Goal: Transaction & Acquisition: Purchase product/service

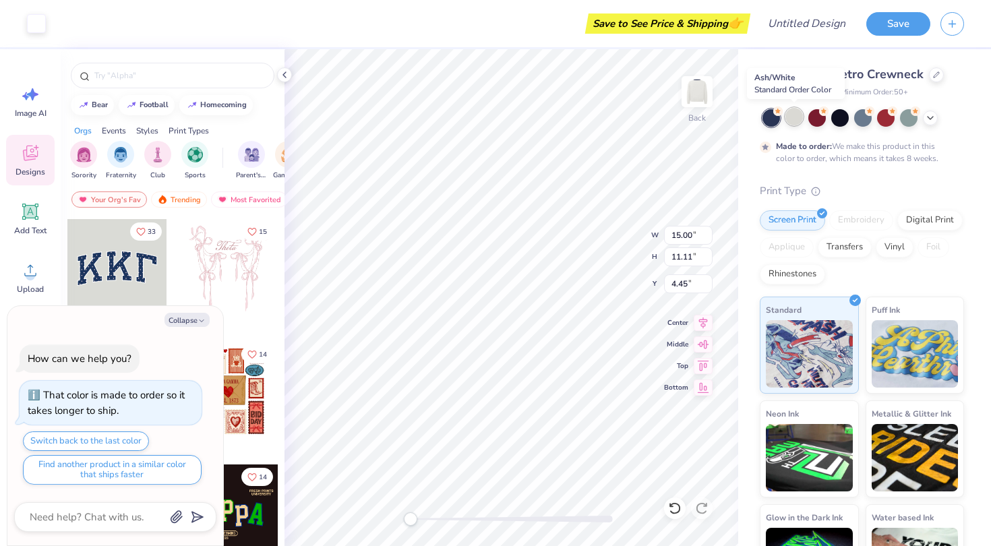
click at [798, 116] on div at bounding box center [795, 117] width 18 height 18
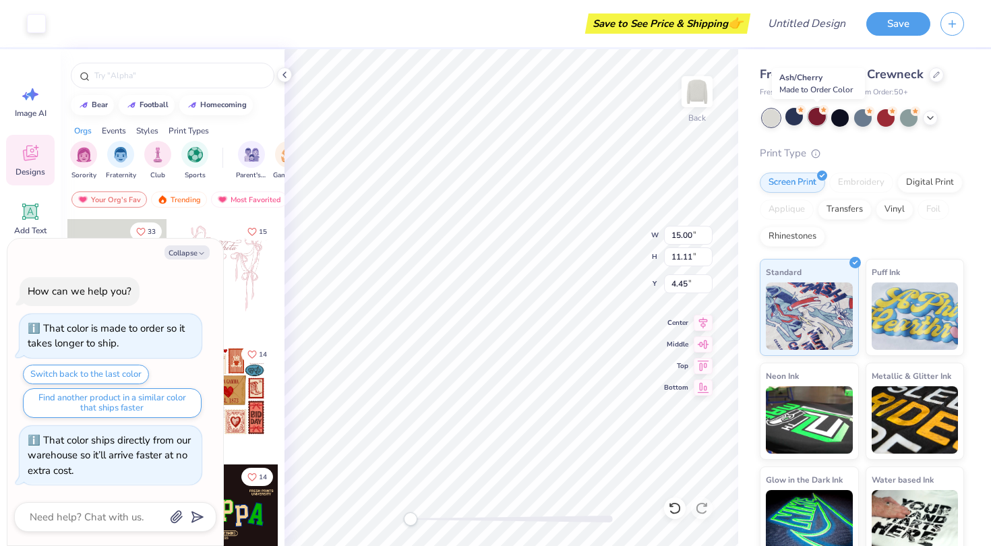
click at [824, 121] on div at bounding box center [817, 117] width 18 height 18
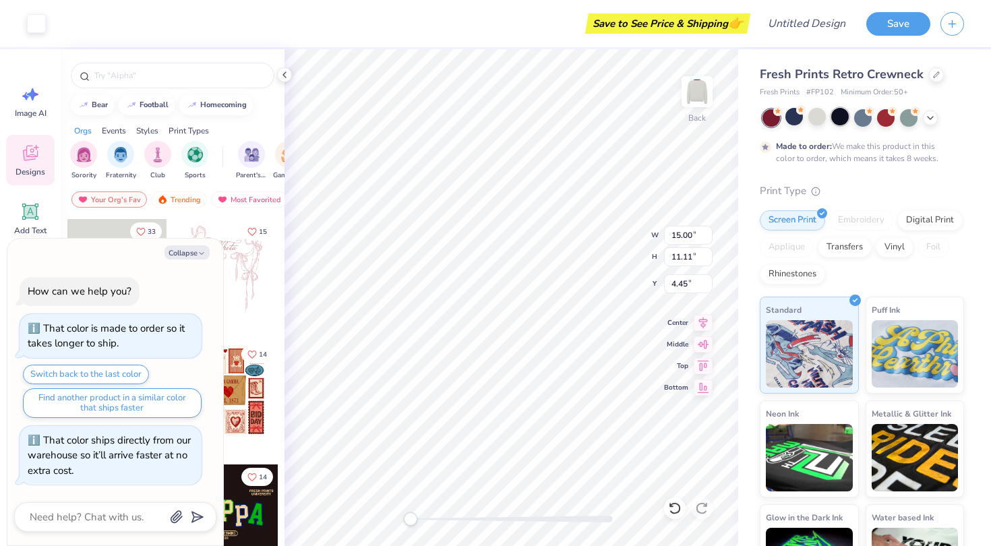
scroll to position [11, 0]
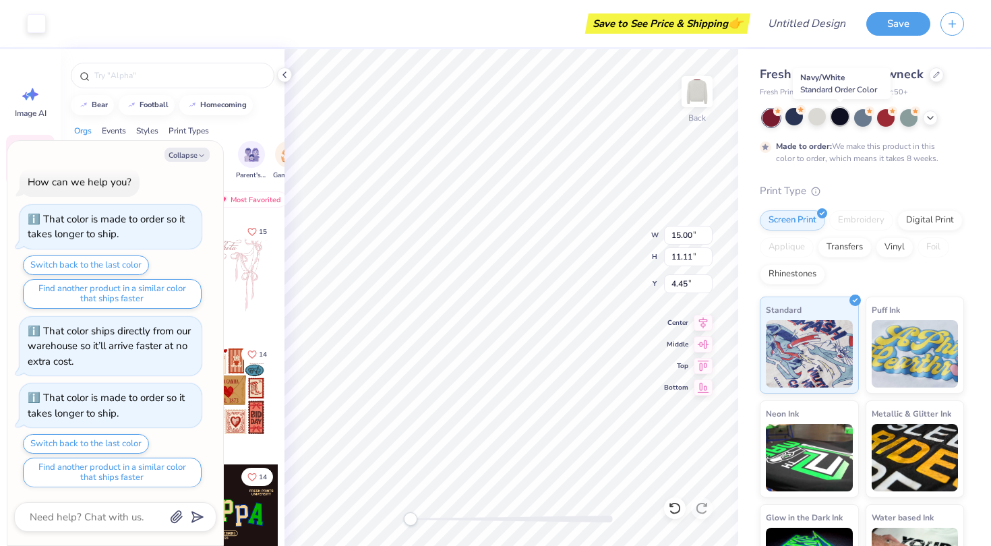
click at [849, 119] on div at bounding box center [840, 117] width 18 height 18
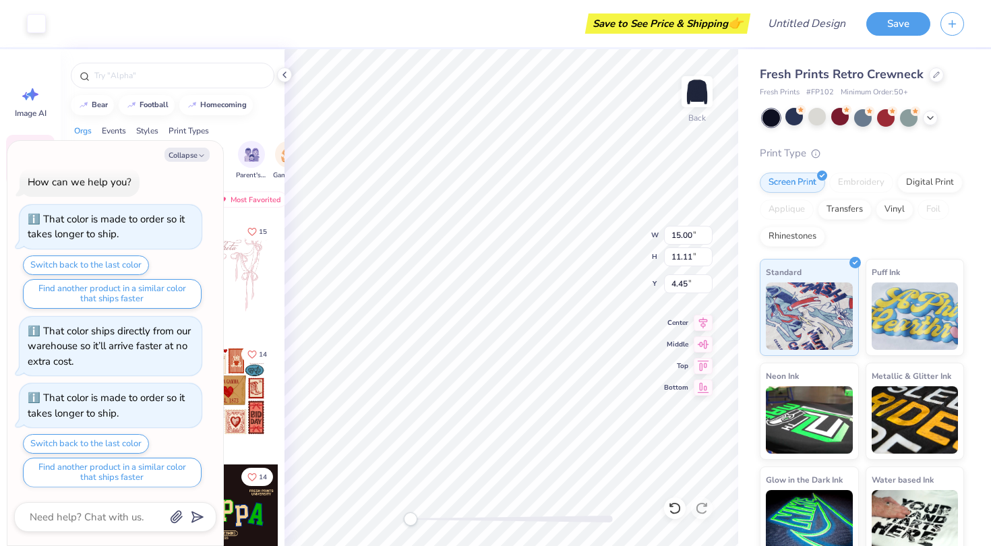
scroll to position [78, 0]
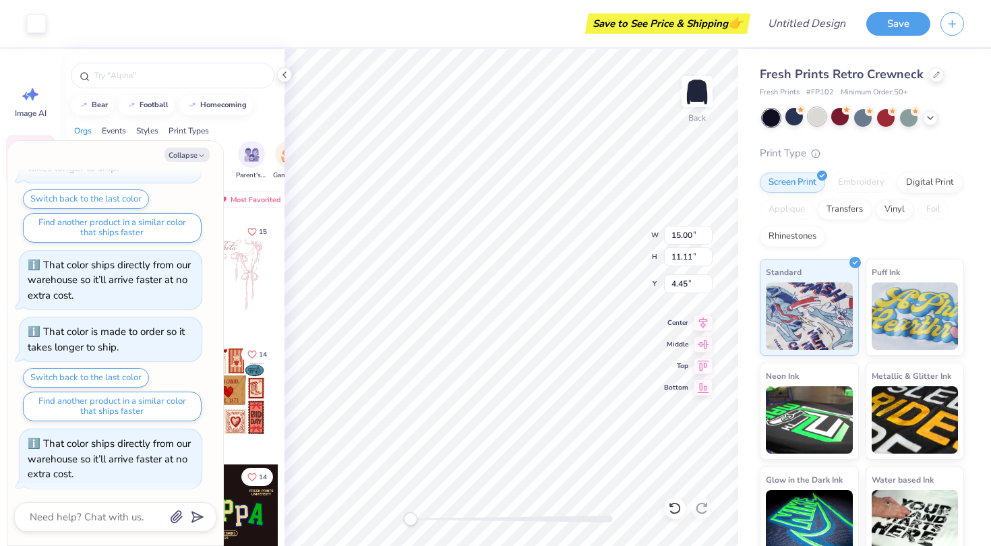
click at [817, 117] on div at bounding box center [817, 117] width 18 height 18
click at [790, 117] on div at bounding box center [795, 117] width 18 height 18
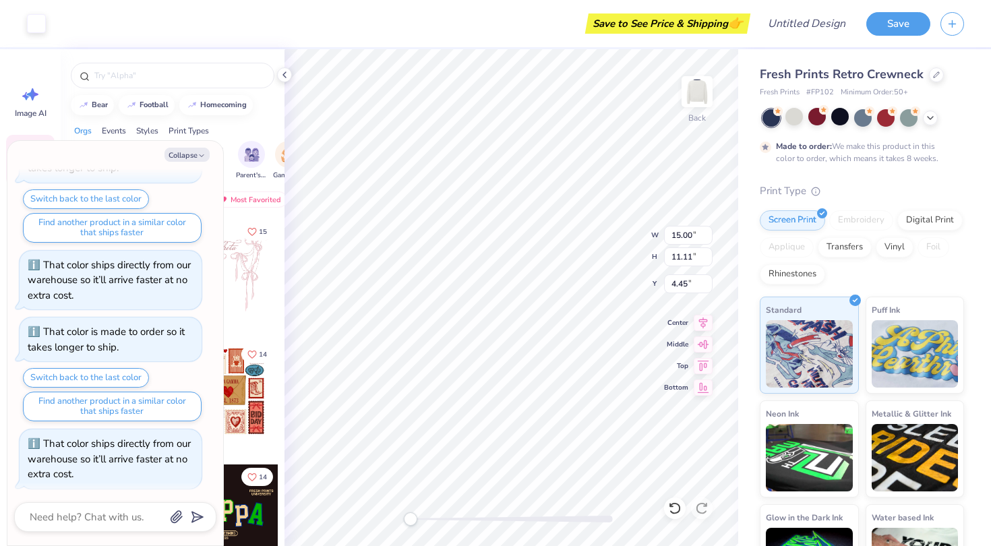
scroll to position [189, 0]
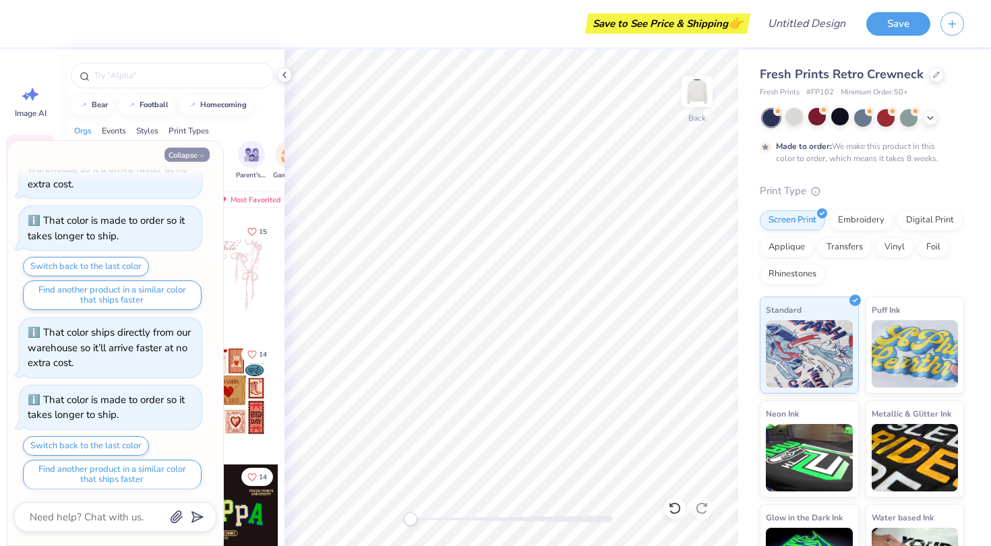
click at [208, 154] on button "Collapse" at bounding box center [187, 155] width 45 height 14
type textarea "x"
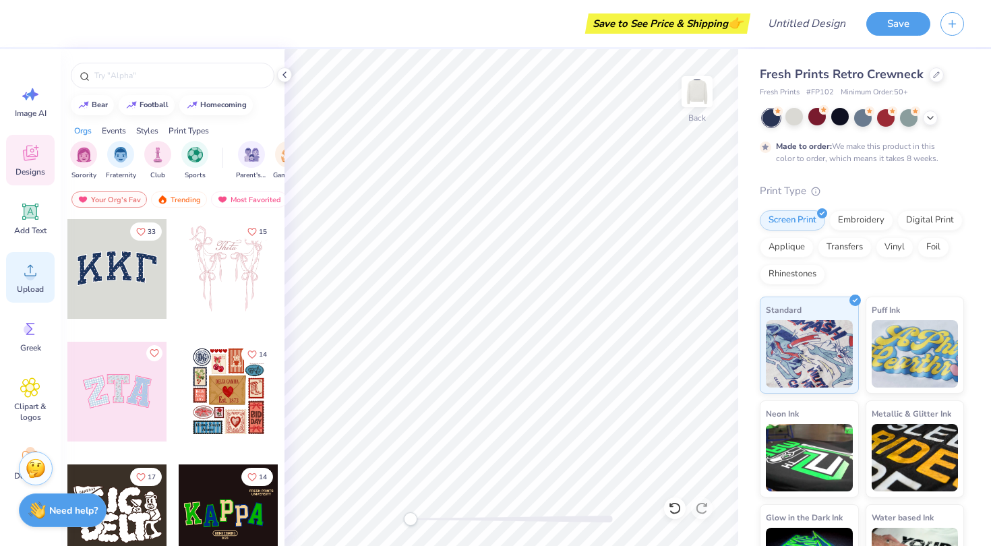
click at [38, 285] on span "Upload" at bounding box center [30, 289] width 27 height 11
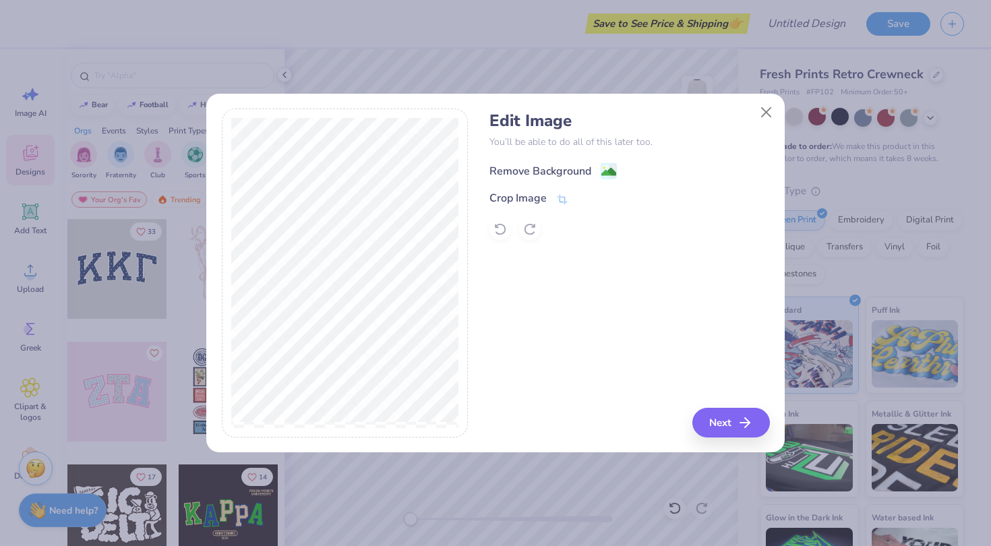
click at [551, 169] on div "Remove Background" at bounding box center [541, 171] width 102 height 16
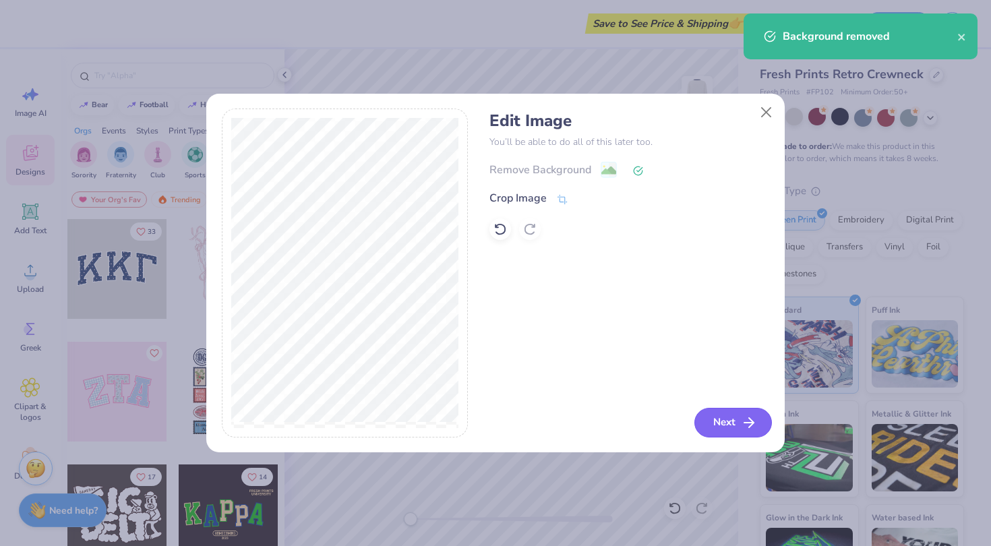
click at [719, 419] on button "Next" at bounding box center [734, 423] width 78 height 30
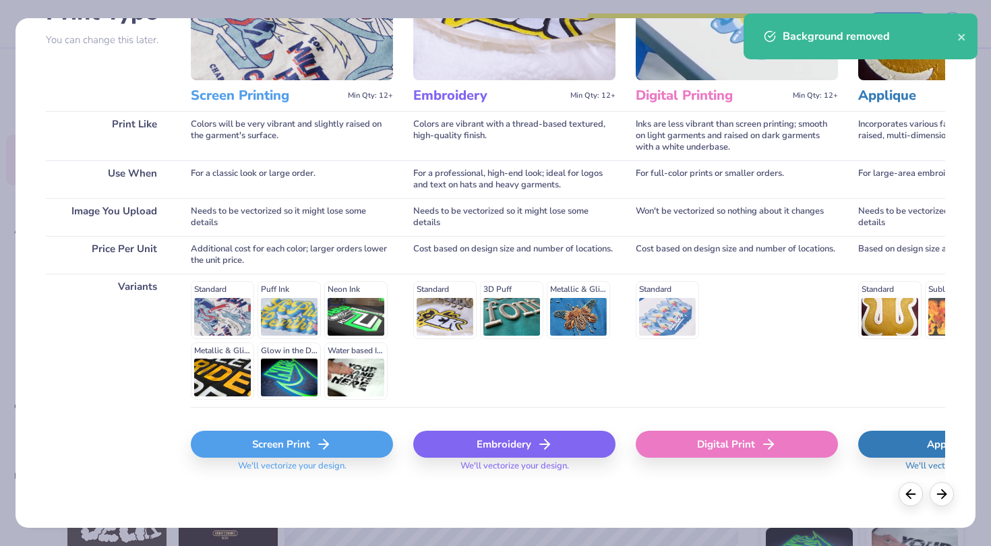
scroll to position [125, 0]
click at [318, 445] on icon at bounding box center [324, 445] width 16 height 16
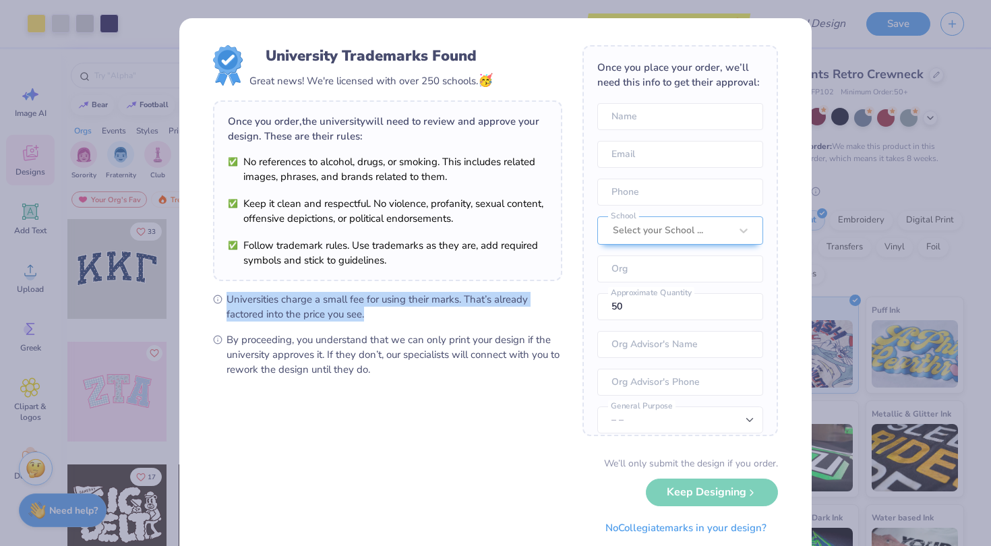
click at [523, 268] on div "University Trademarks Found Great news! We're licensed with over 250 schools. 🥳…" at bounding box center [387, 211] width 349 height 332
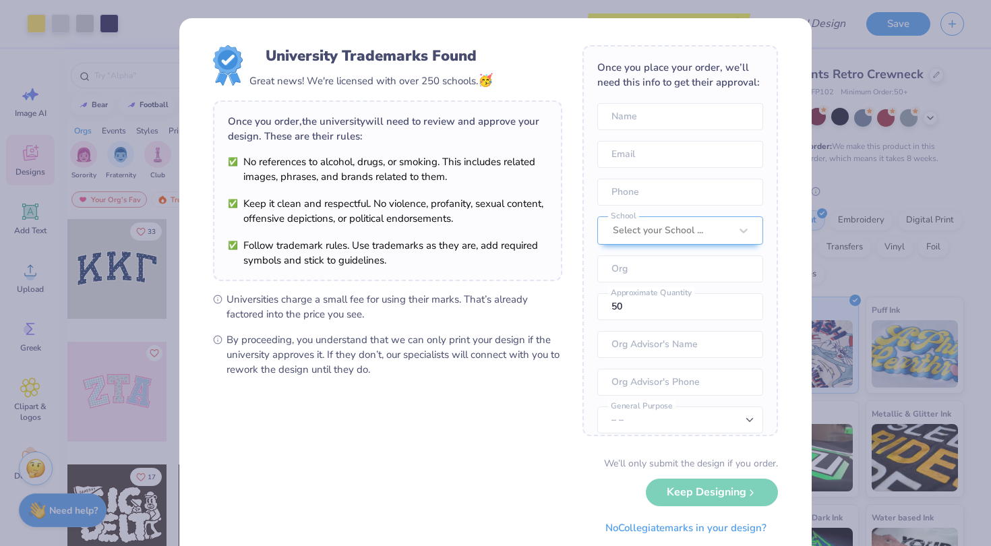
click at [825, 182] on div "University Trademarks Found Great news! We're licensed with over 250 schools. 🥳…" at bounding box center [495, 273] width 991 height 546
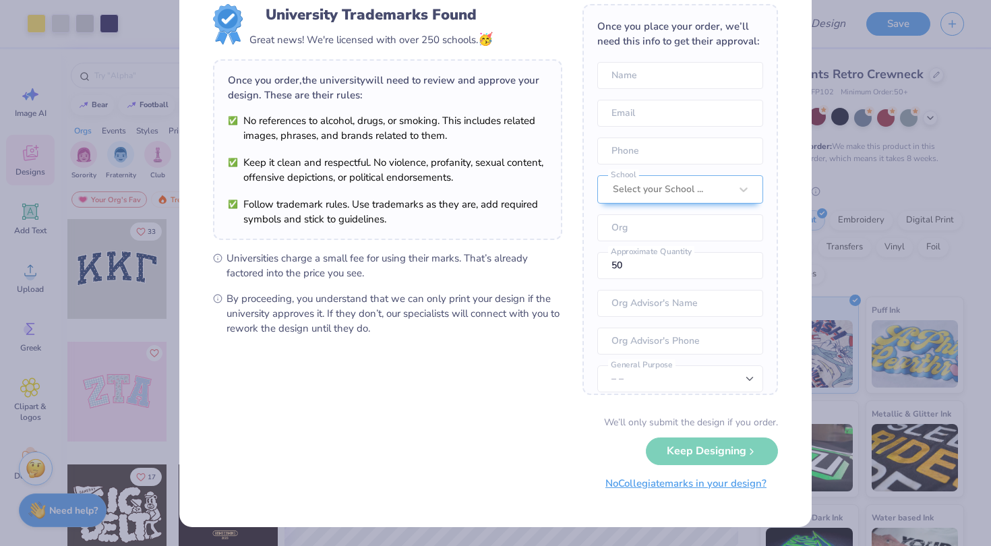
scroll to position [40, 0]
click at [665, 488] on button "No Collegiate marks in your design?" at bounding box center [686, 485] width 184 height 28
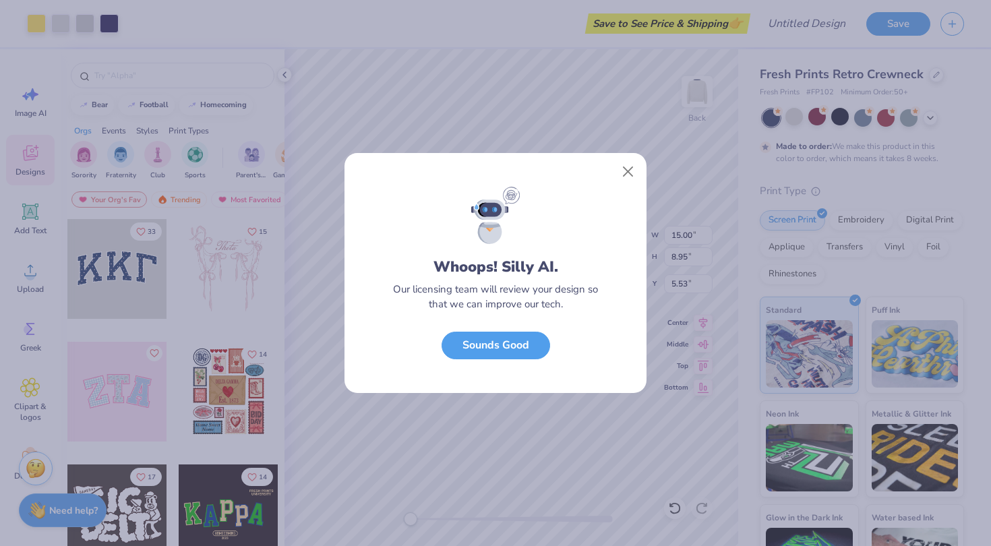
scroll to position [0, 0]
click at [627, 172] on button "Close" at bounding box center [629, 172] width 26 height 26
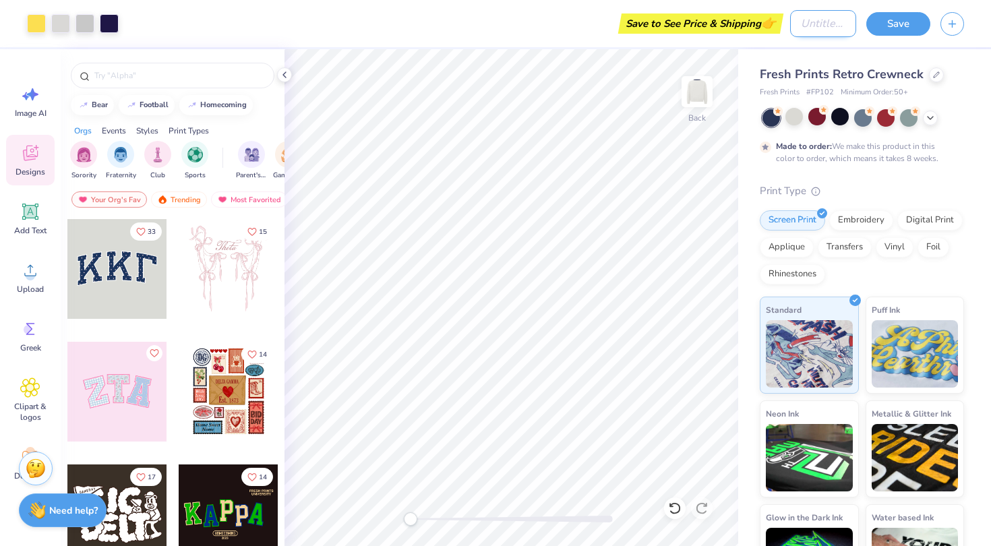
click at [830, 25] on input "Design Title" at bounding box center [823, 23] width 66 height 27
type input "toothbrush"
click at [890, 18] on button "Save" at bounding box center [898, 22] width 64 height 24
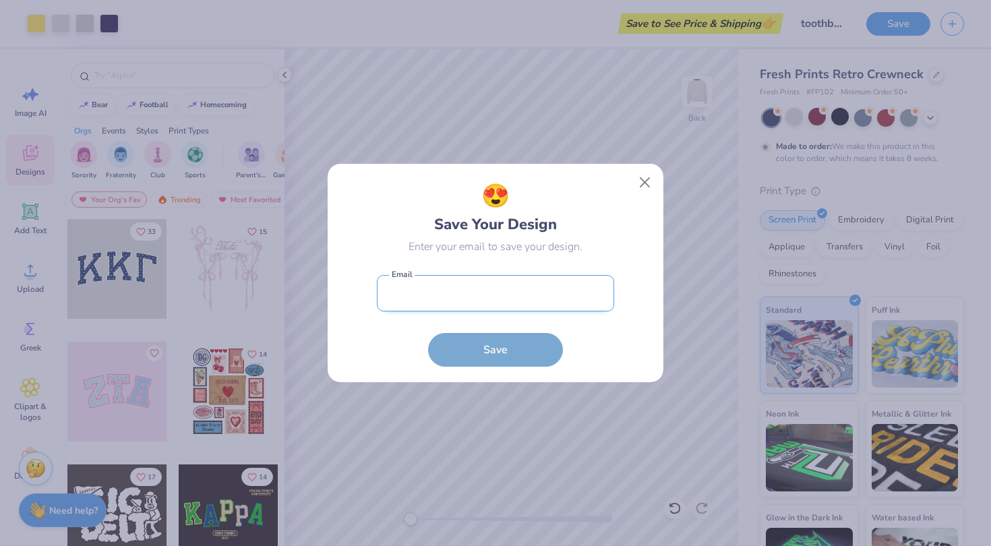
click at [523, 288] on input "email" at bounding box center [495, 293] width 237 height 37
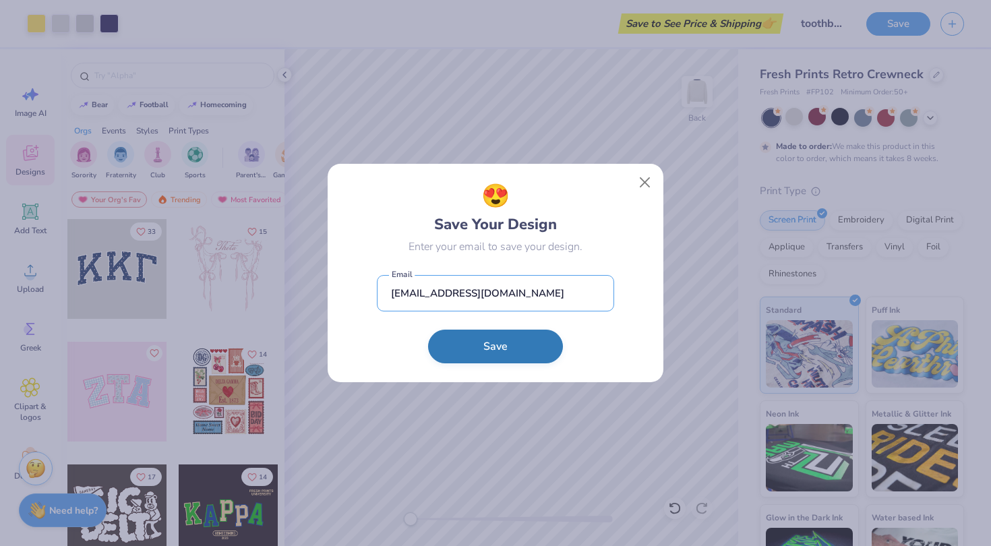
type input "[EMAIL_ADDRESS][DOMAIN_NAME]"
click at [470, 356] on button "Save" at bounding box center [495, 347] width 135 height 34
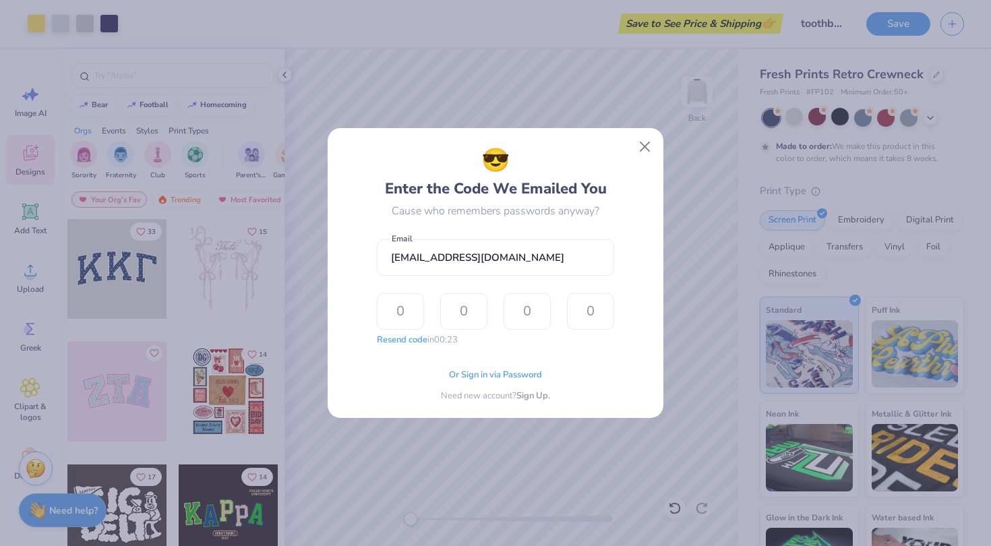
type input "2"
type input "1"
type input "3"
type input "1"
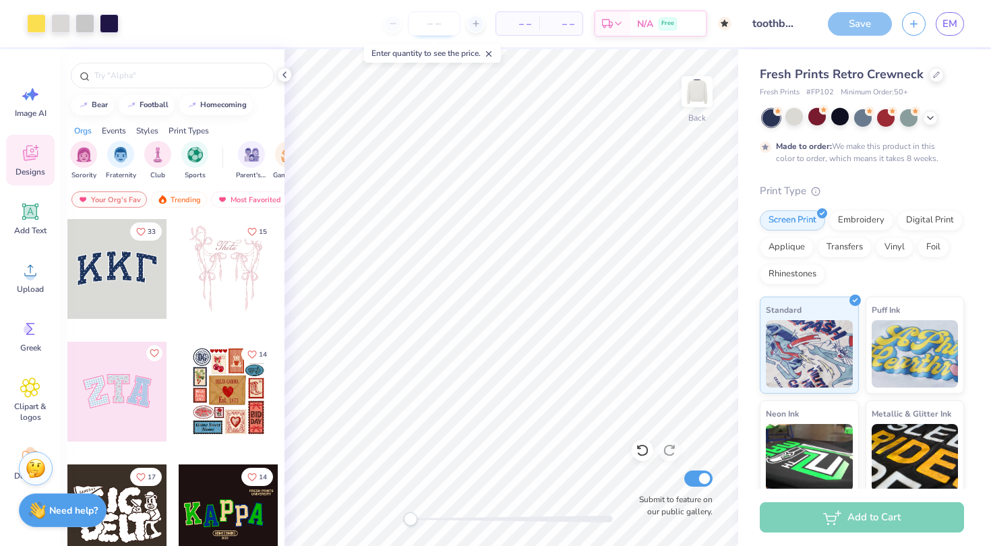
click at [444, 24] on input "number" at bounding box center [434, 23] width 53 height 24
type input "50"
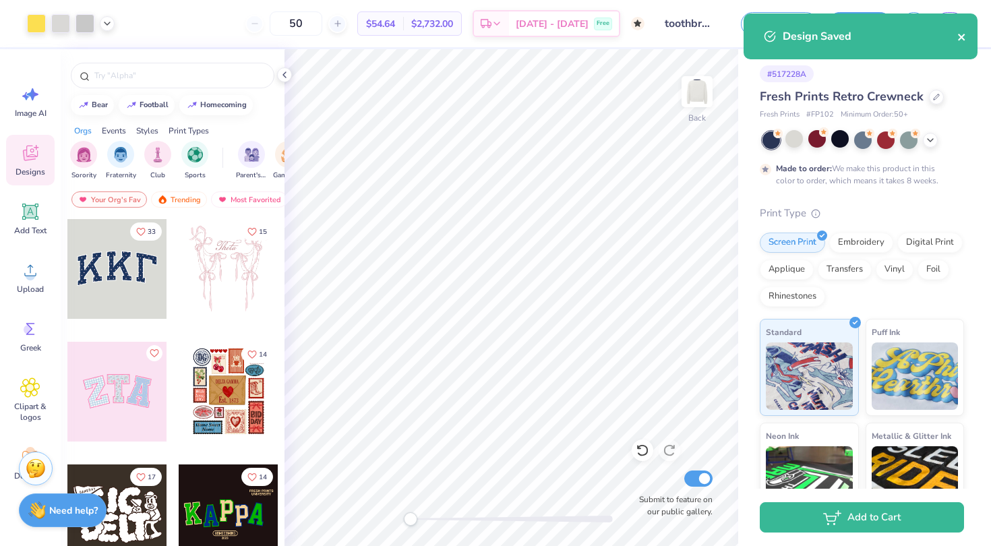
click at [964, 36] on icon "close" at bounding box center [961, 37] width 9 height 11
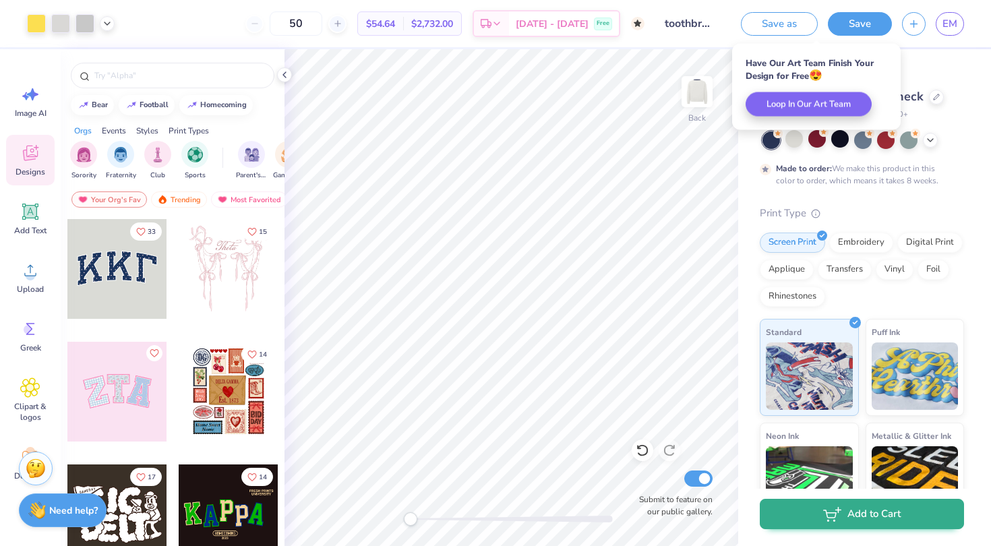
click at [829, 516] on icon "button" at bounding box center [832, 514] width 18 height 15
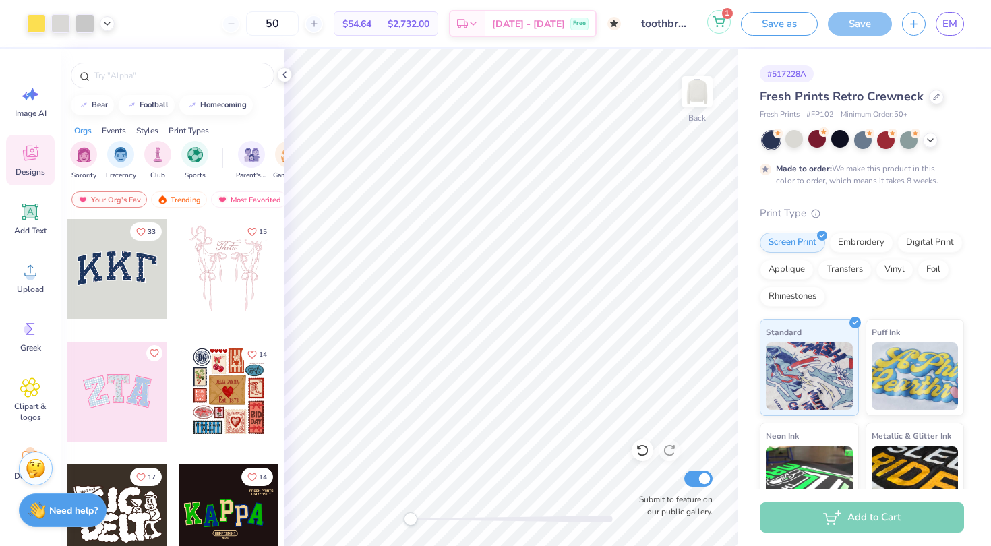
click at [719, 26] on icon at bounding box center [719, 21] width 12 height 11
